Goal: Task Accomplishment & Management: Manage account settings

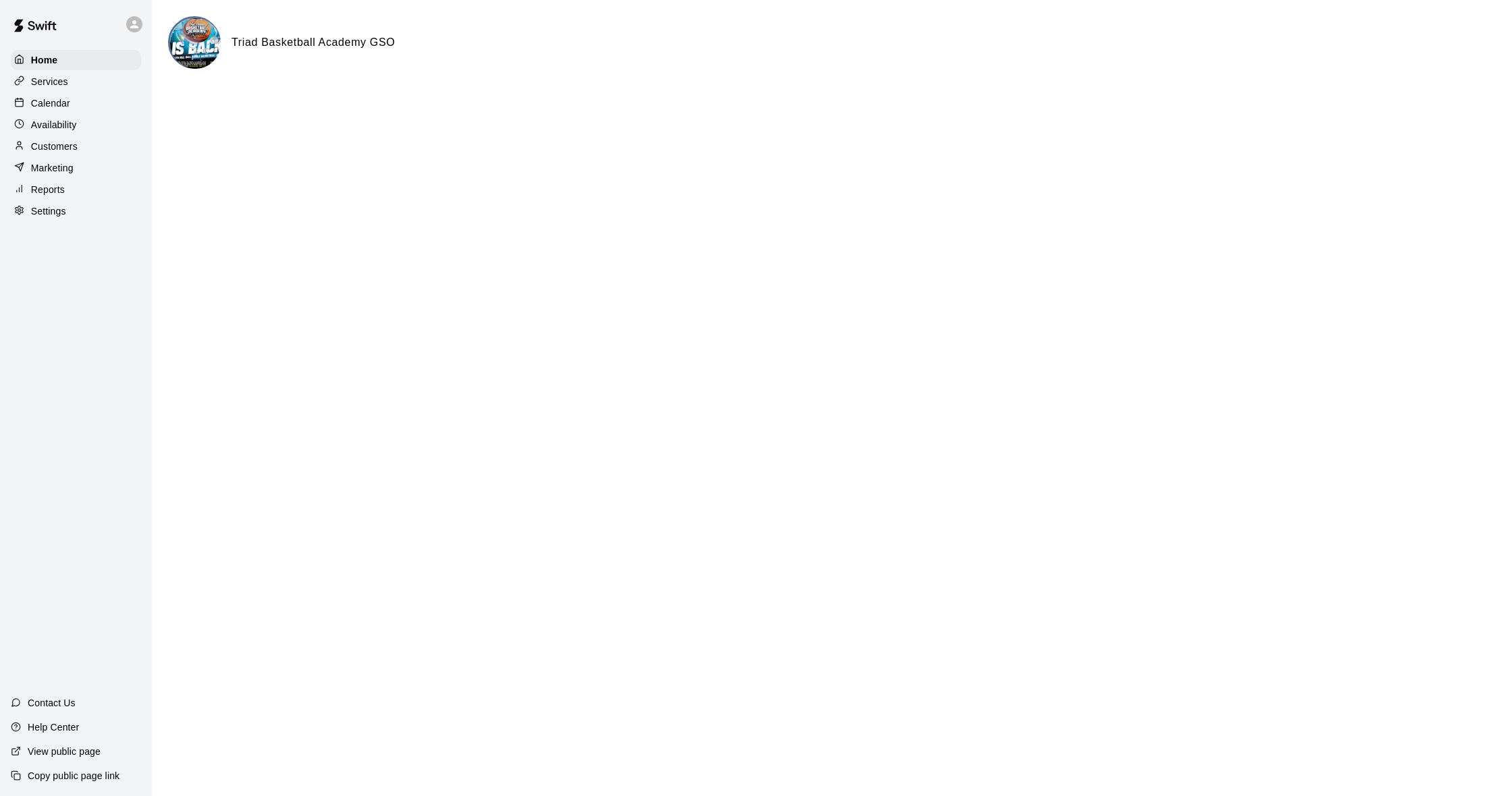
click at [188, 55] on img at bounding box center [195, 43] width 51 height 51
click at [52, 64] on p "Home" at bounding box center [44, 60] width 27 height 13
click at [207, 44] on img at bounding box center [195, 43] width 51 height 51
click at [133, 31] on div at bounding box center [134, 23] width 16 height 16
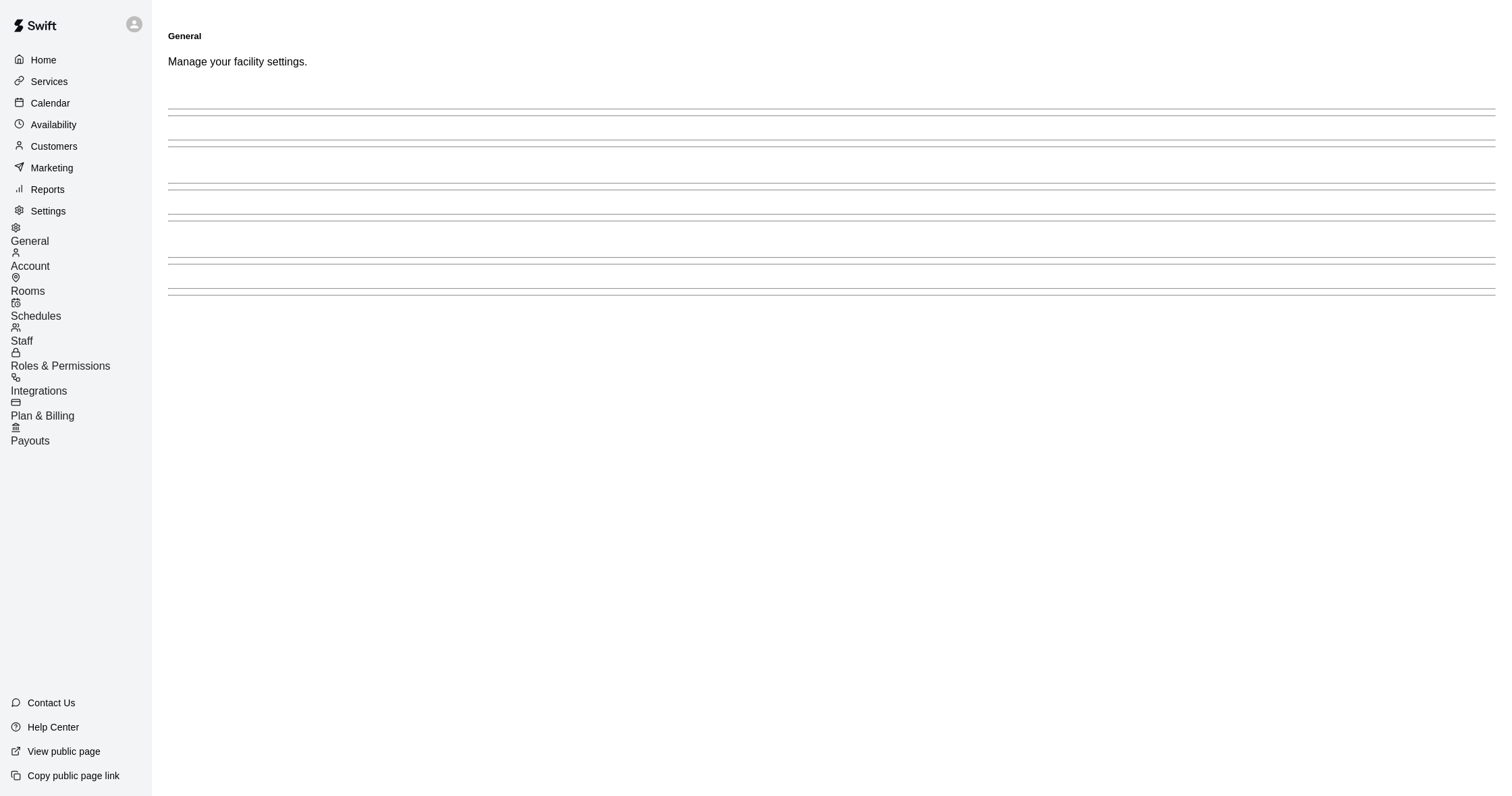
select select "**"
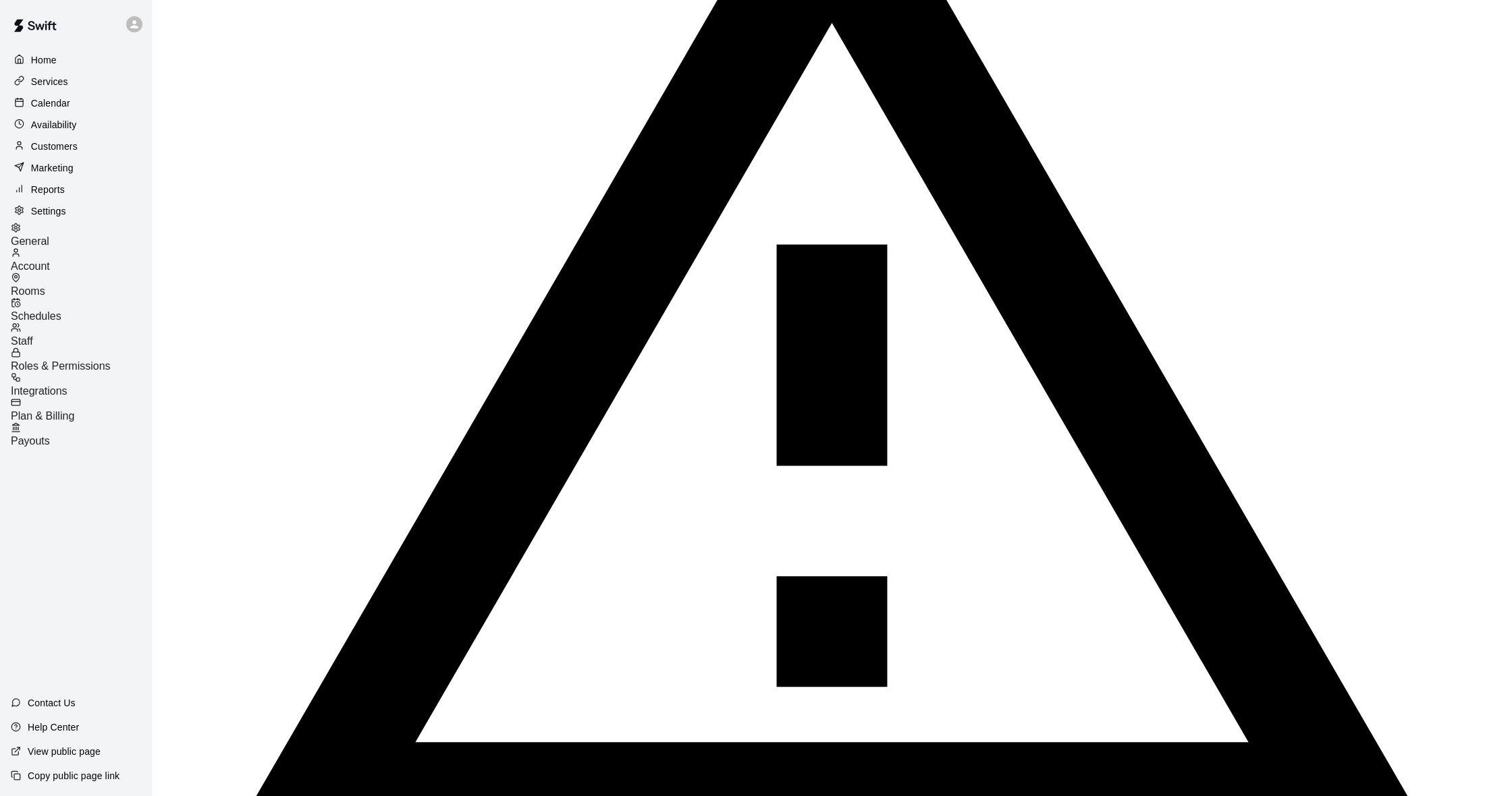
scroll to position [2690, 0]
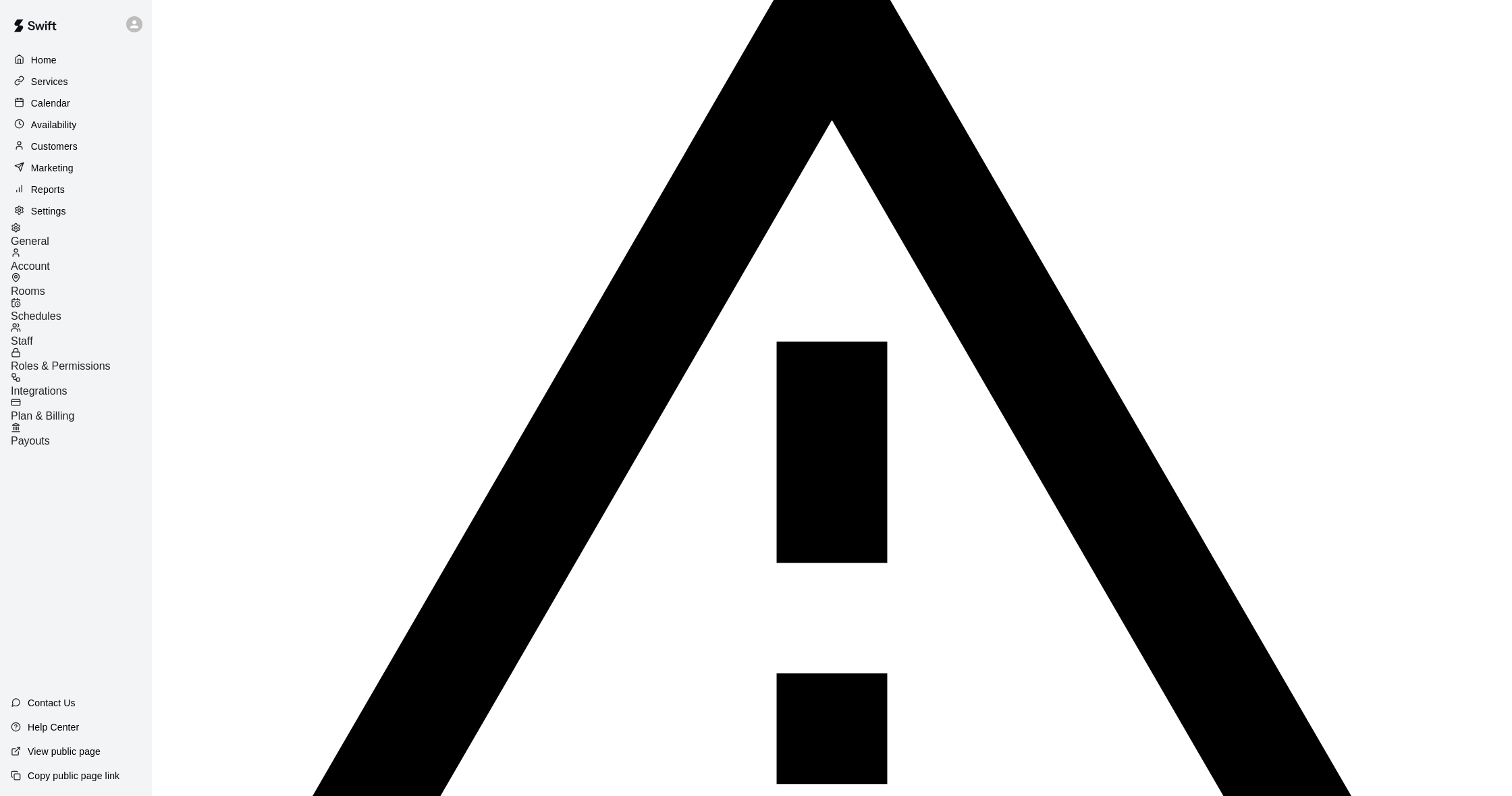
scroll to position [2591, 1]
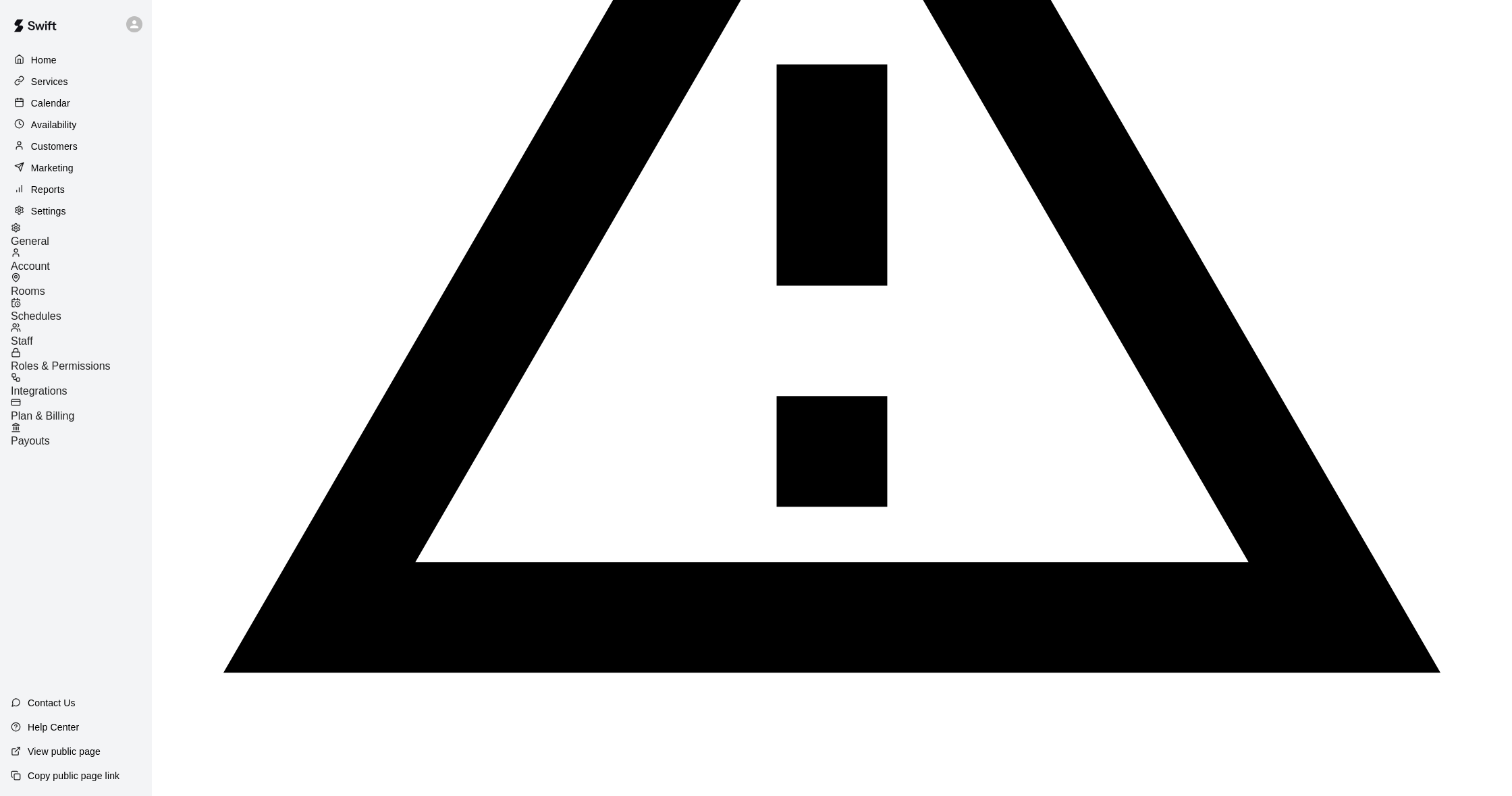
scroll to position [2866, 0]
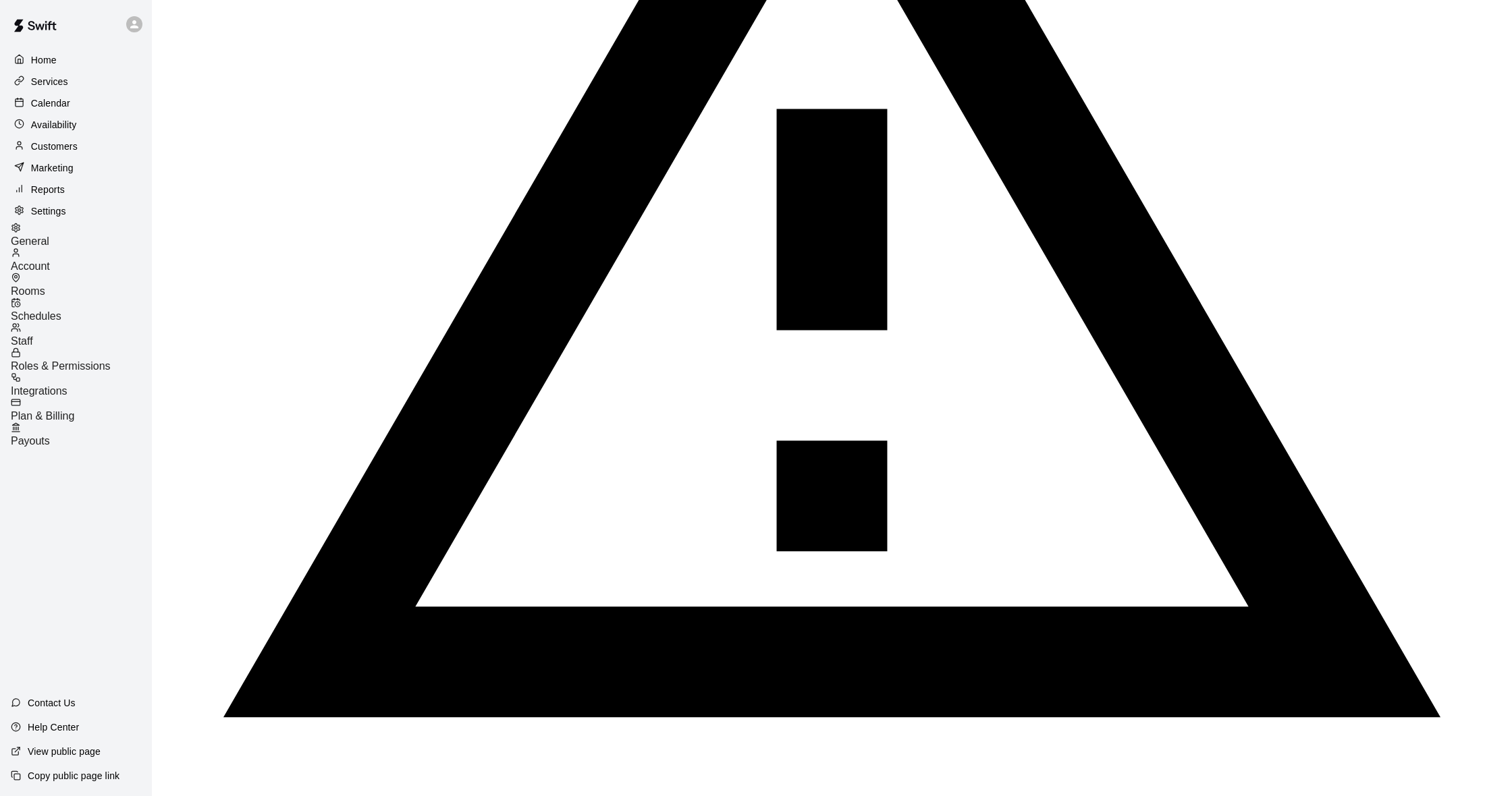
scroll to position [2861, 0]
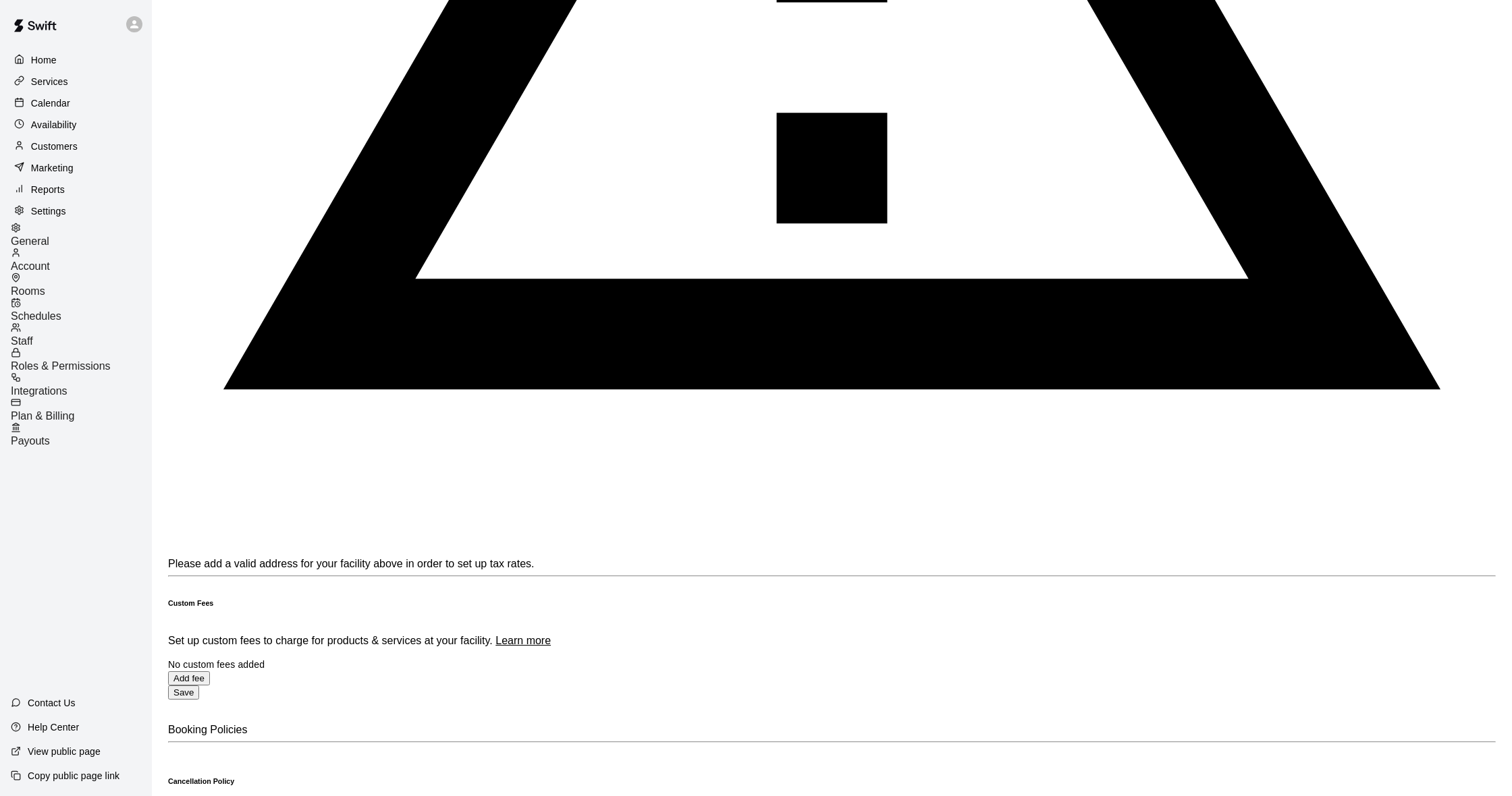
scroll to position [3154, 0]
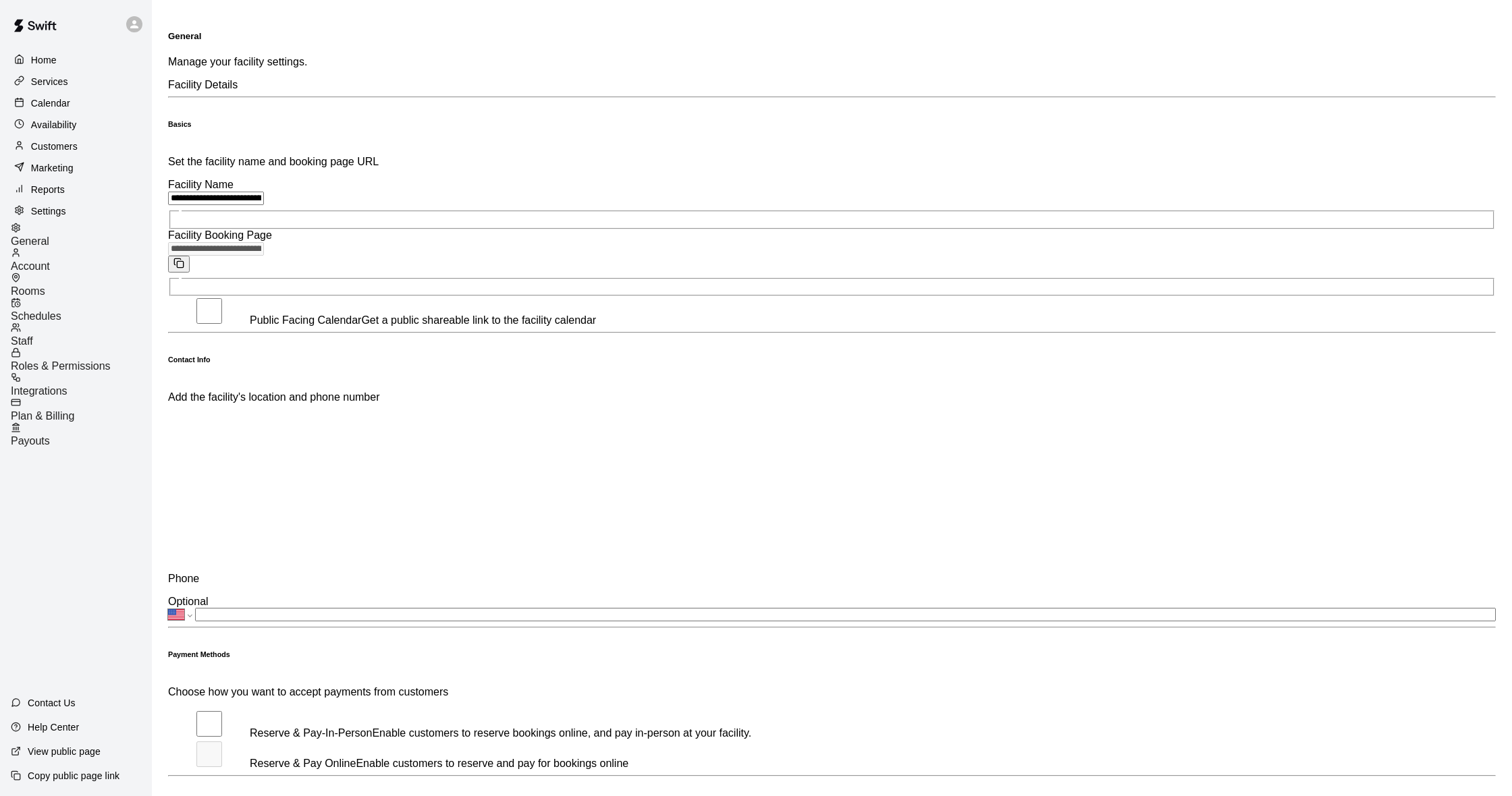
scroll to position [0, 0]
click at [61, 64] on div "Home" at bounding box center [76, 60] width 130 height 21
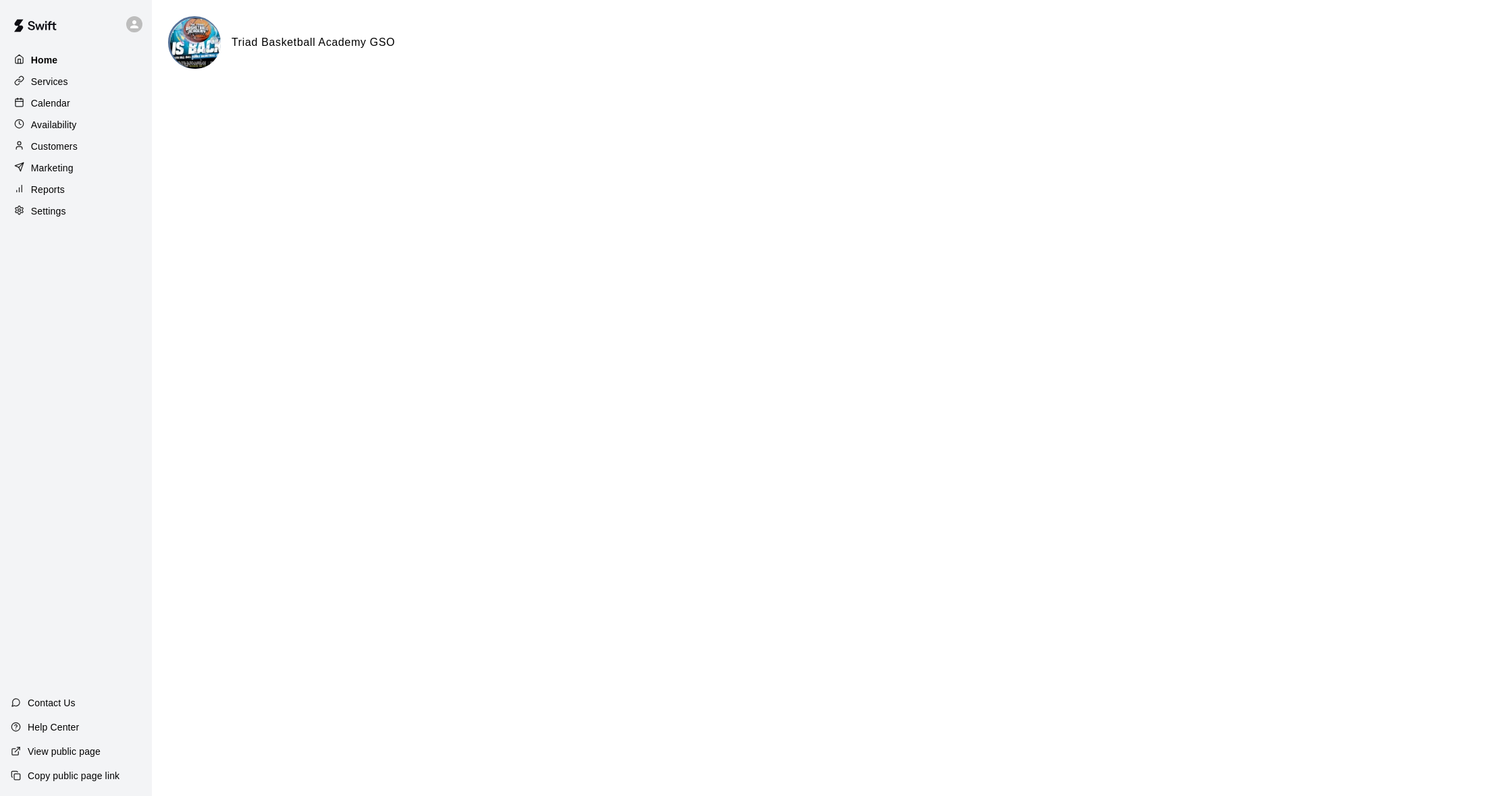
click at [35, 62] on p "Home" at bounding box center [44, 60] width 27 height 13
click at [39, 86] on p "Services" at bounding box center [50, 82] width 38 height 13
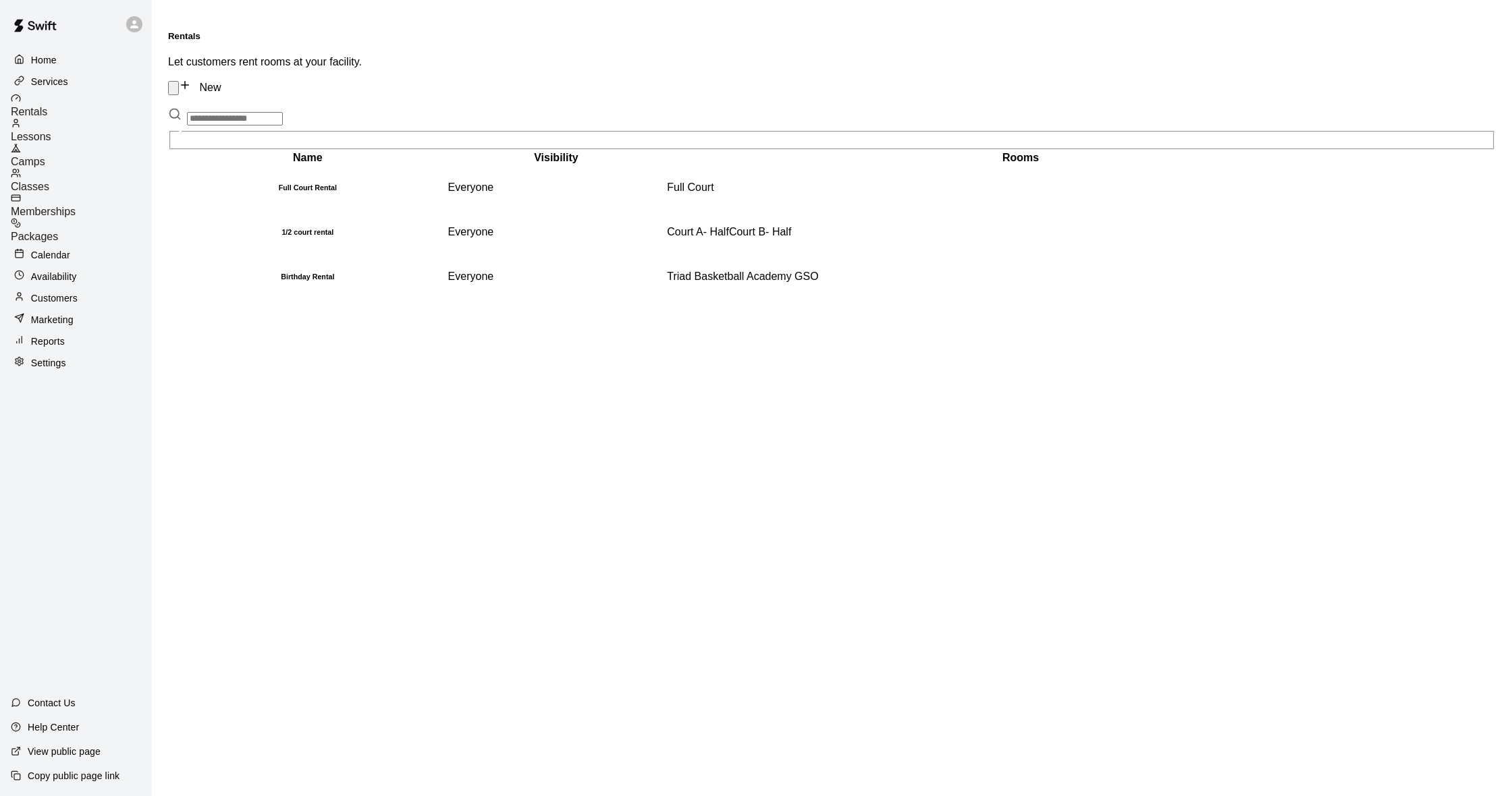
click at [52, 131] on span "Lessons" at bounding box center [31, 137] width 40 height 11
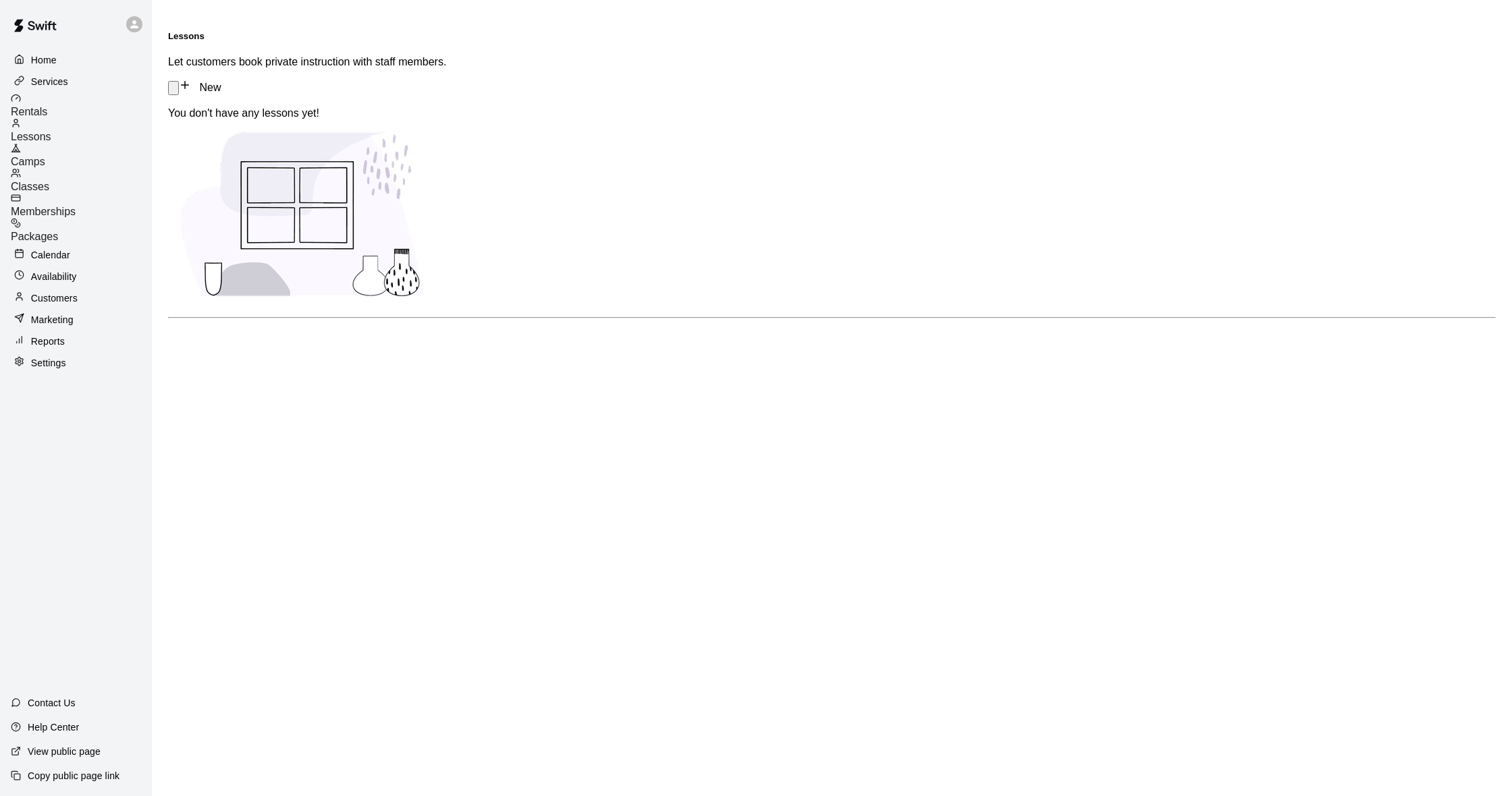
click at [44, 248] on p "Calendar" at bounding box center [51, 255] width 39 height 13
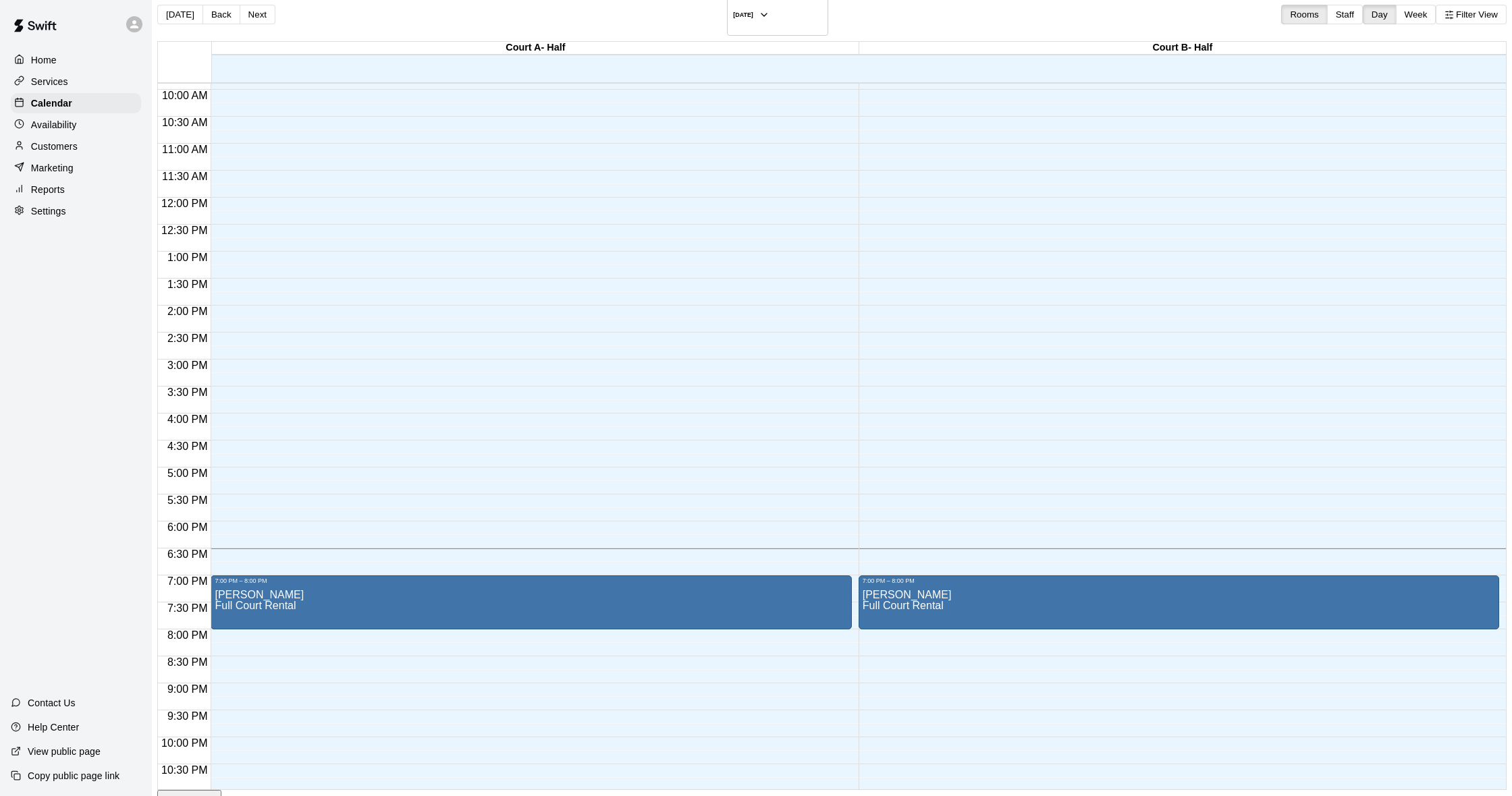
scroll to position [22, 0]
click at [39, 58] on p "Home" at bounding box center [43, 60] width 25 height 13
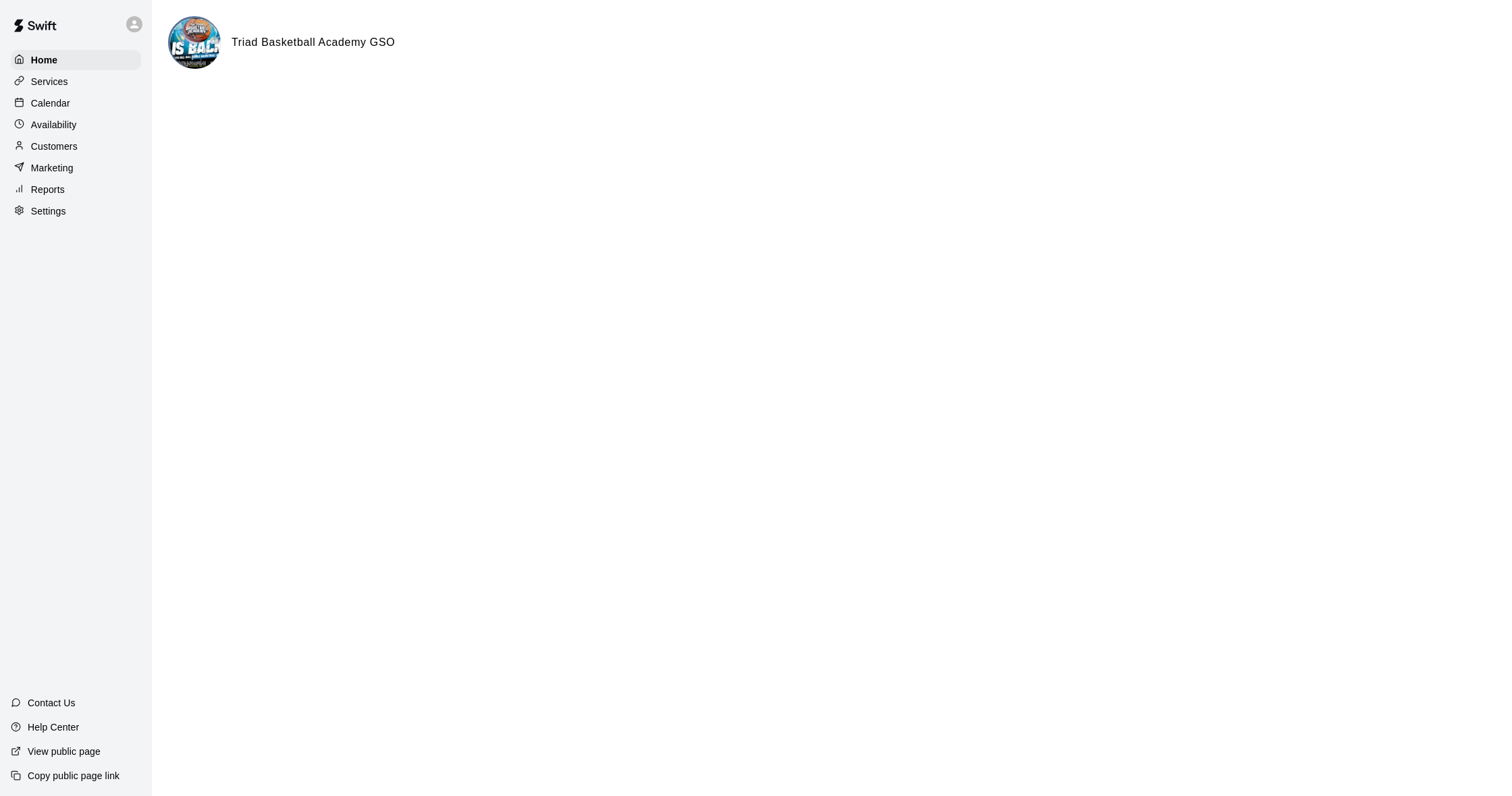
click at [248, 54] on div "Triad Basketball Academy GSO" at bounding box center [832, 42] width 1328 height 53
click at [198, 40] on img at bounding box center [195, 43] width 51 height 51
click at [51, 128] on p "Availability" at bounding box center [53, 125] width 46 height 13
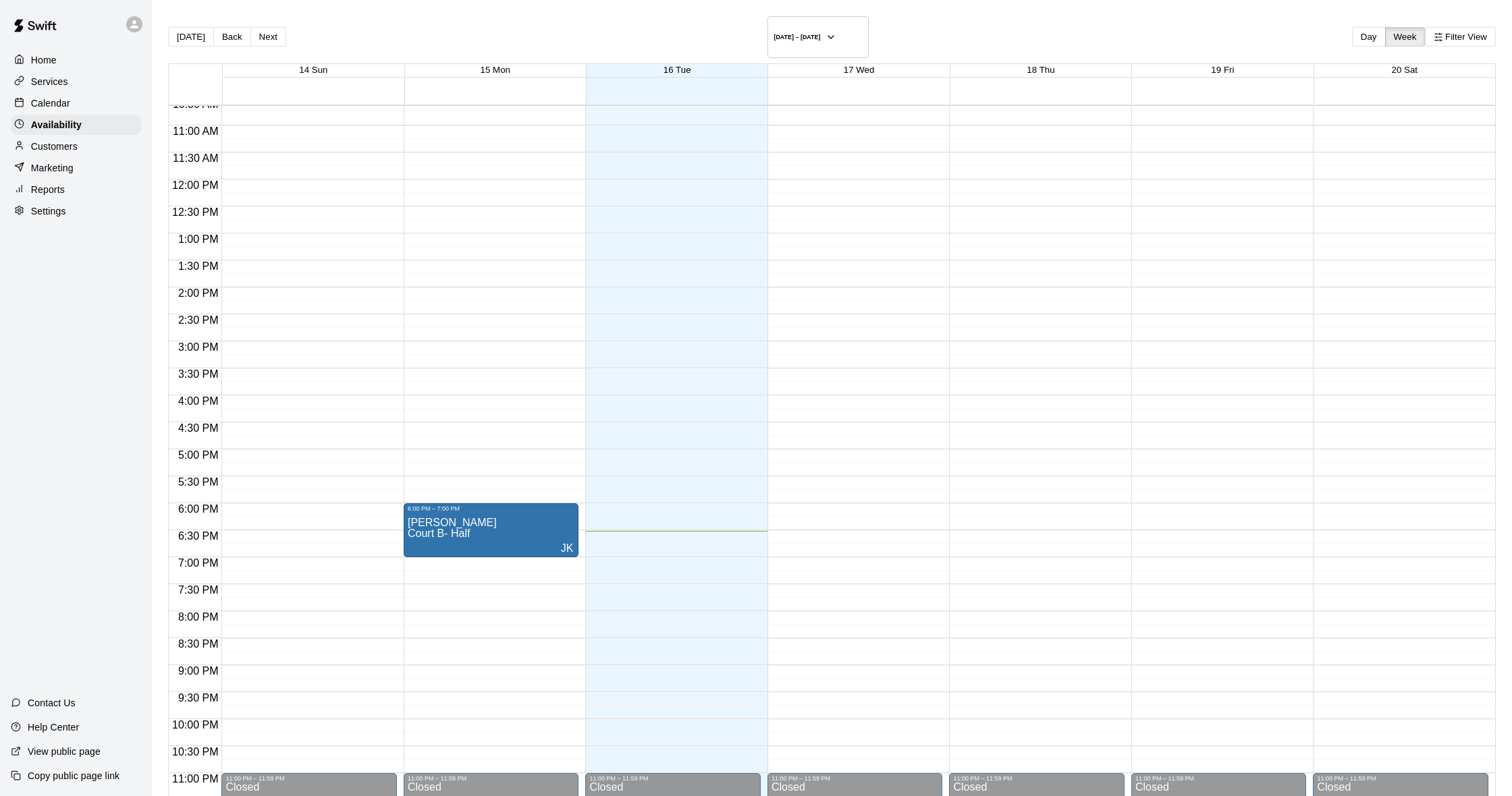
click at [52, 83] on p "Services" at bounding box center [50, 82] width 38 height 13
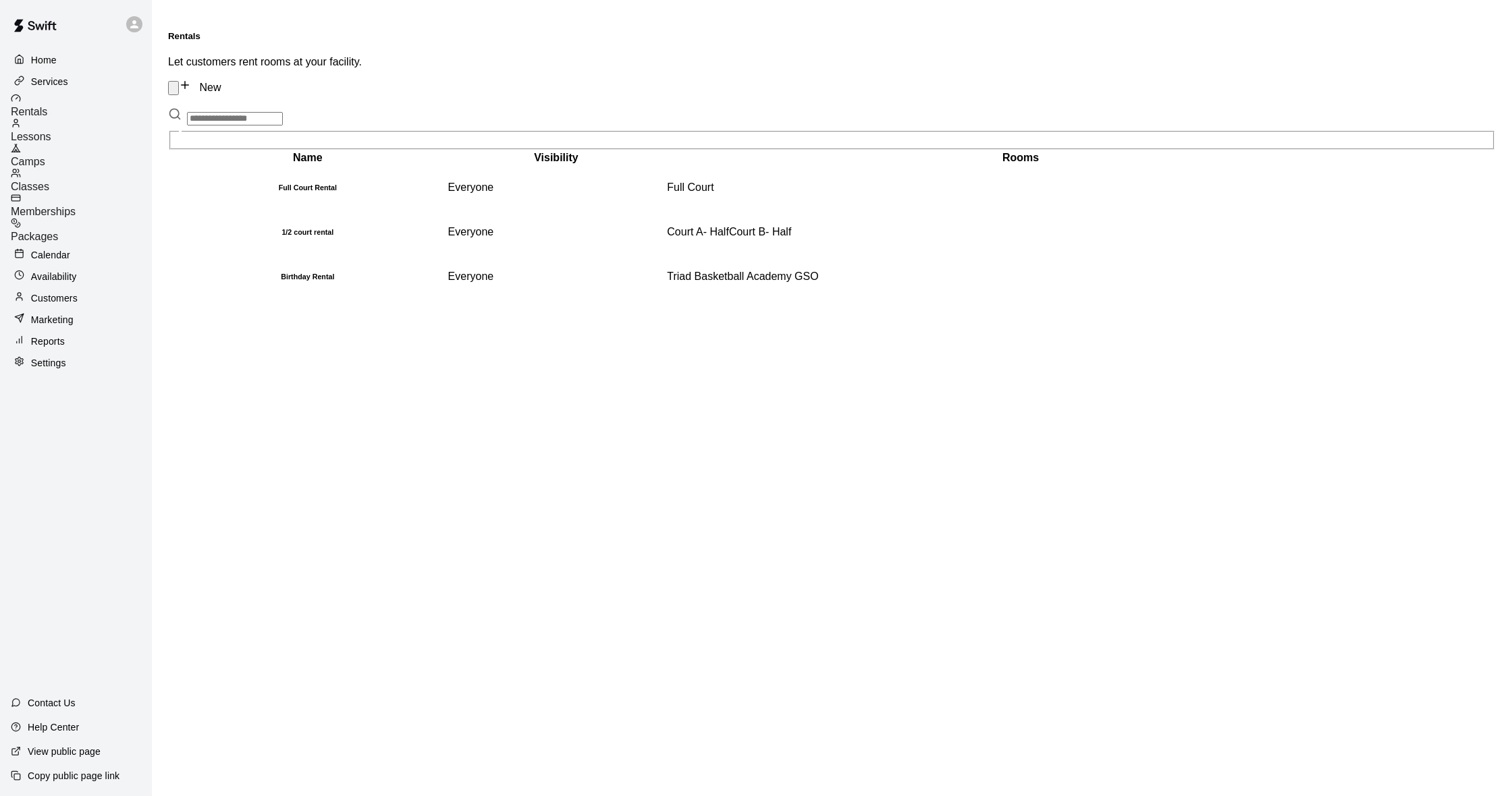
click at [47, 107] on span "Rentals" at bounding box center [29, 112] width 37 height 11
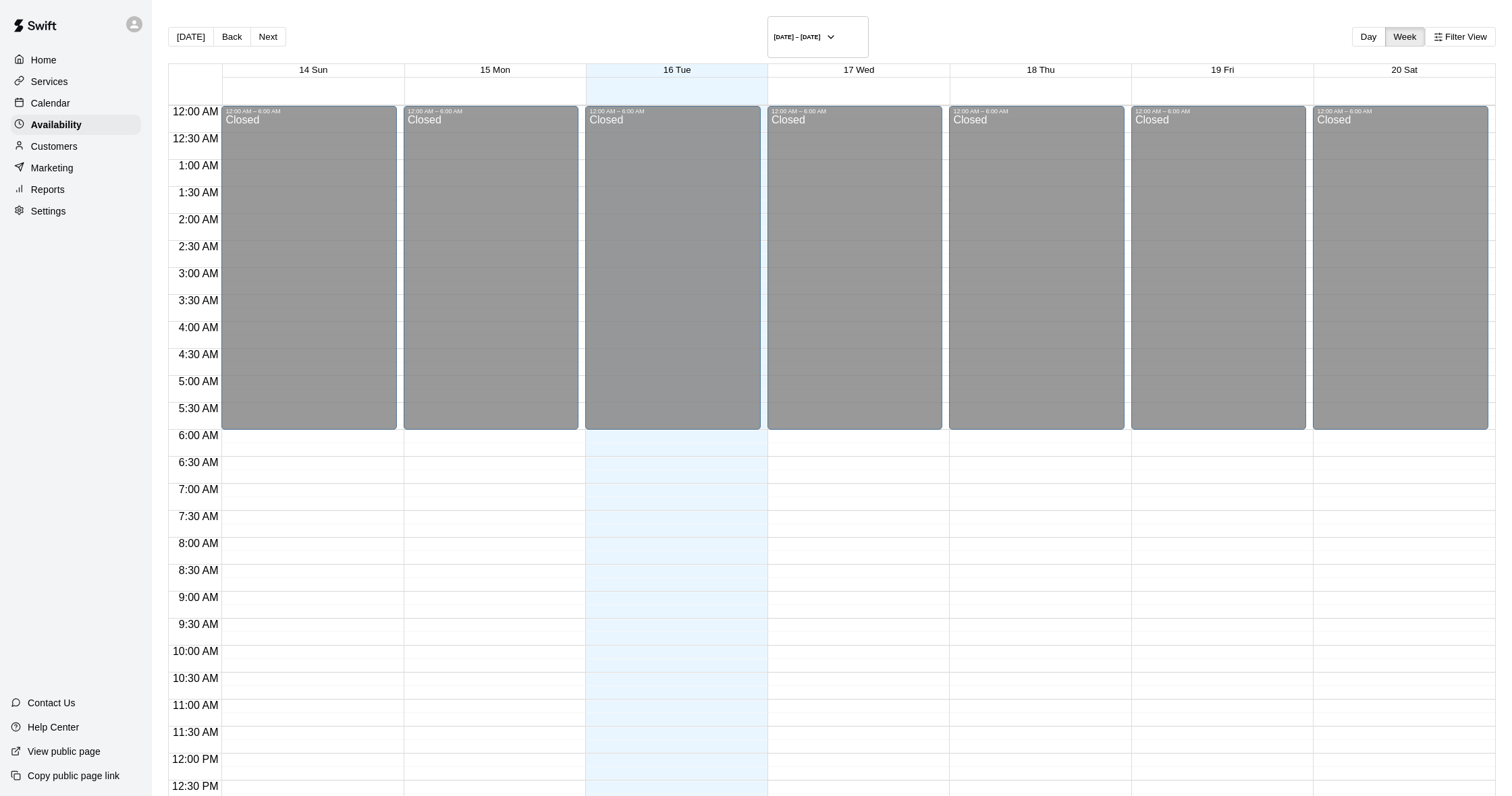
scroll to position [575, 0]
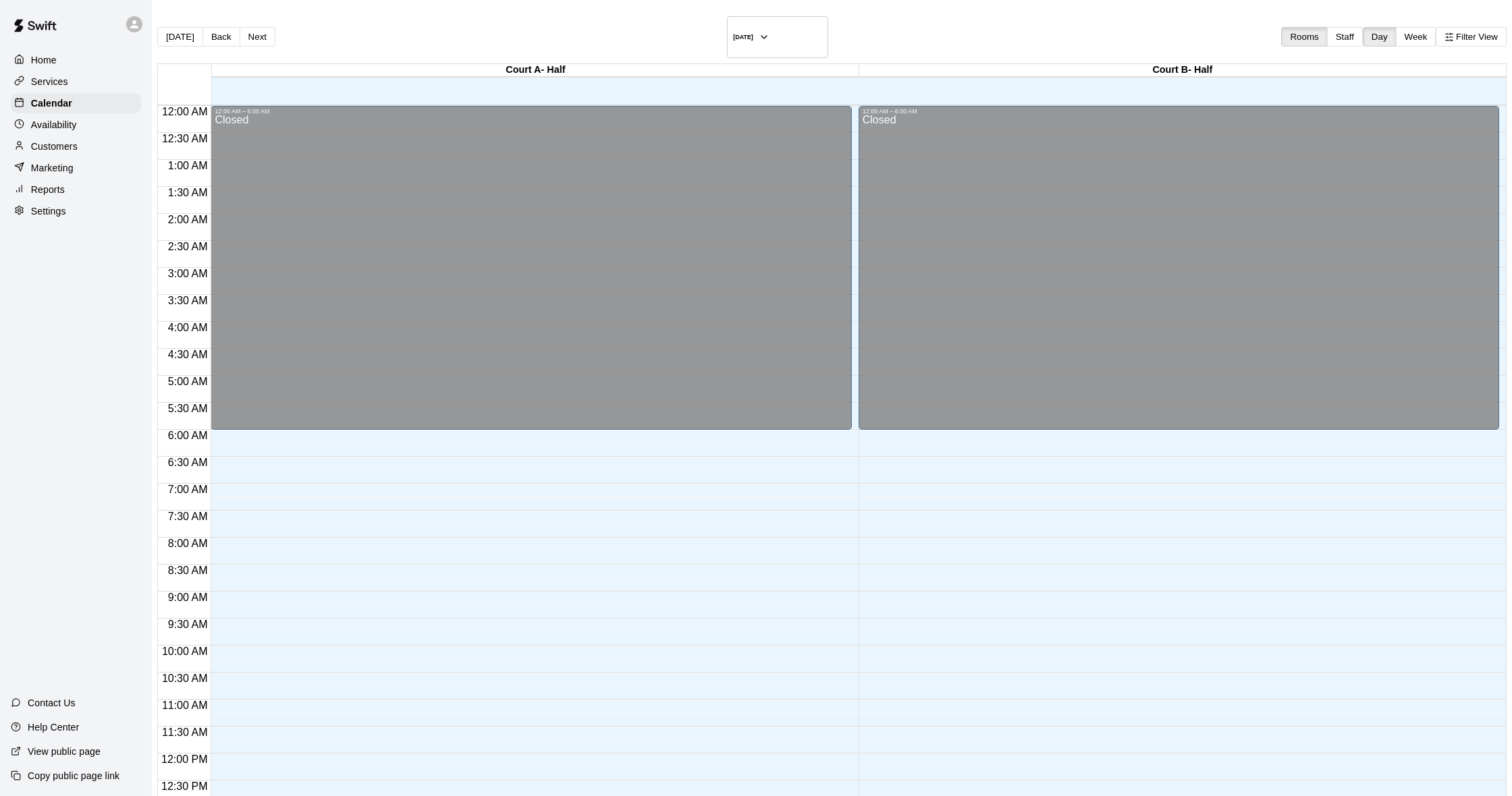
scroll to position [533, 0]
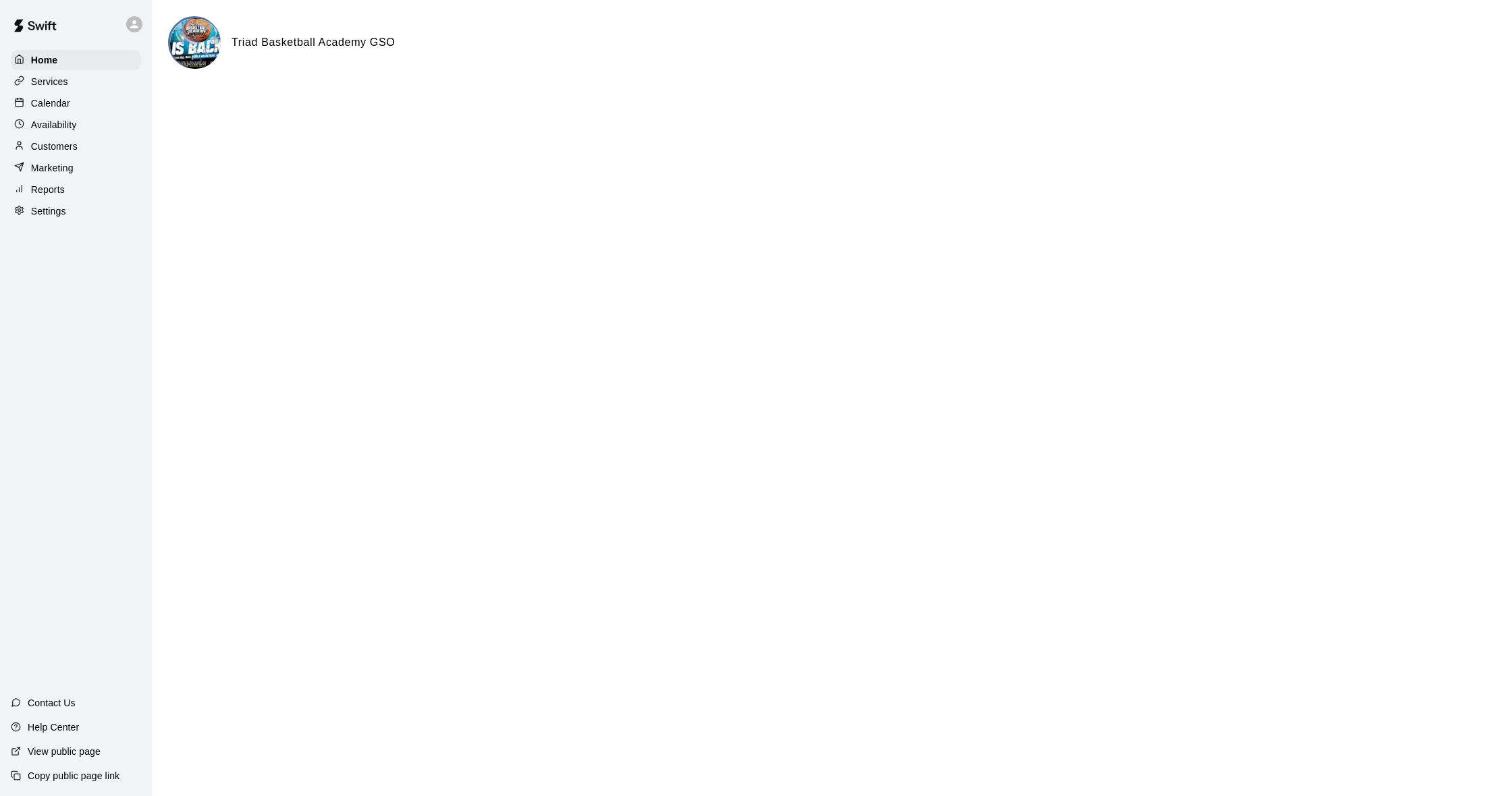
select select "**"
